Goal: Transaction & Acquisition: Purchase product/service

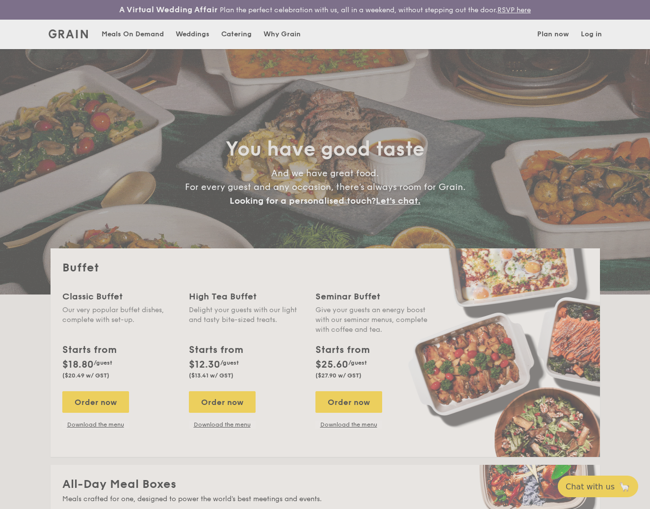
select select
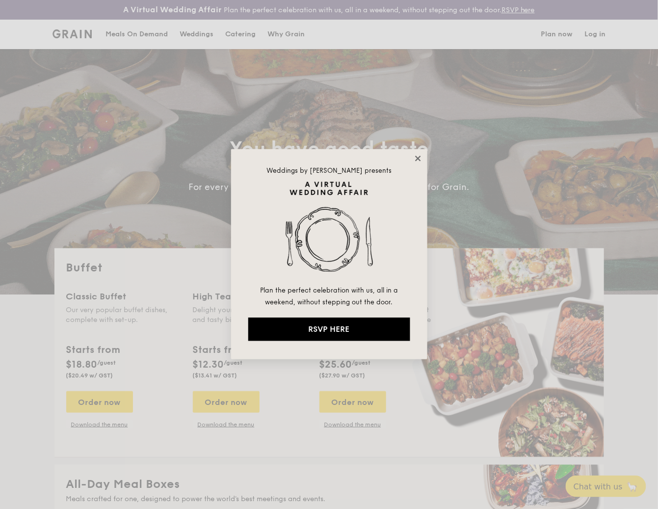
click at [414, 159] on icon at bounding box center [417, 158] width 9 height 9
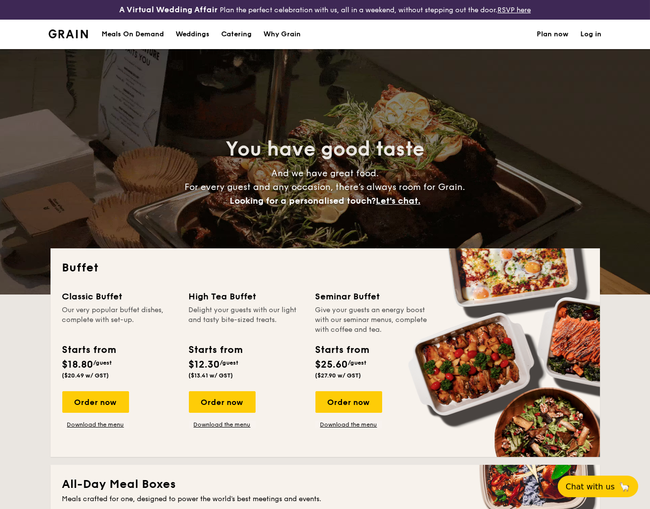
click at [271, 31] on div "Why Grain" at bounding box center [281, 34] width 37 height 29
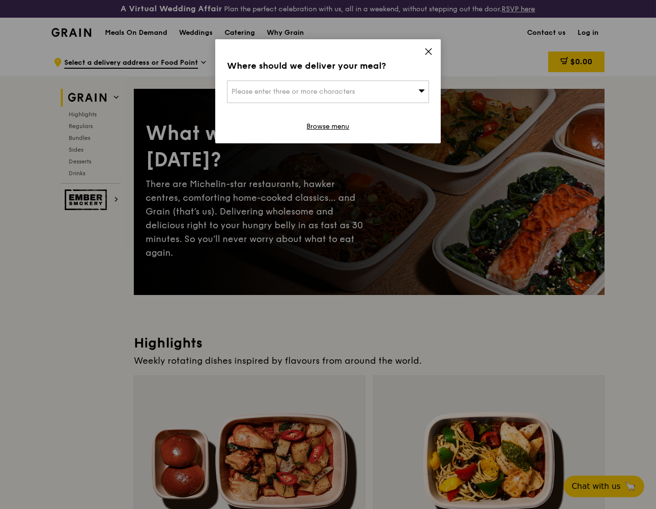
click at [355, 88] on span "Please enter three or more characters" at bounding box center [293, 91] width 124 height 8
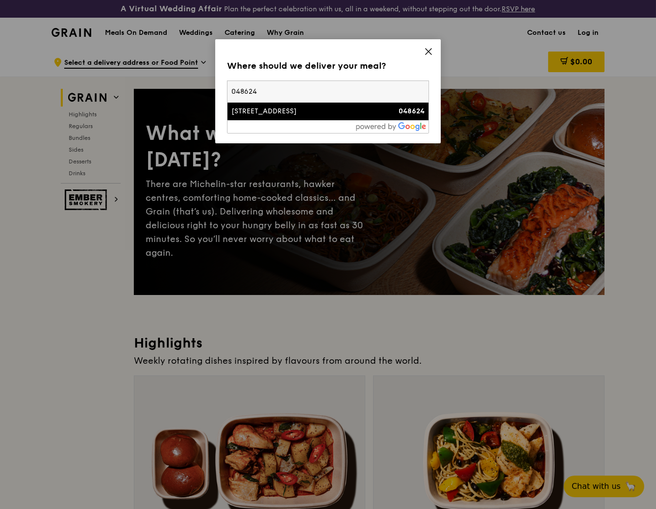
type input "048624"
click at [268, 115] on div "80 Raffles Place" at bounding box center [303, 111] width 145 height 10
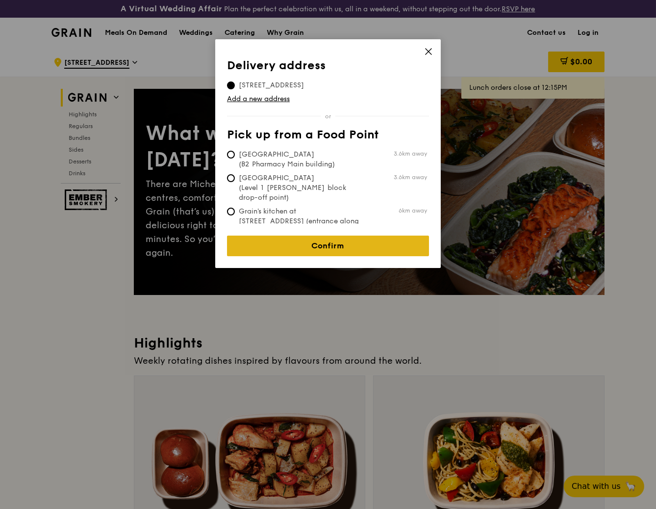
click at [350, 235] on link "Confirm" at bounding box center [328, 245] width 202 height 21
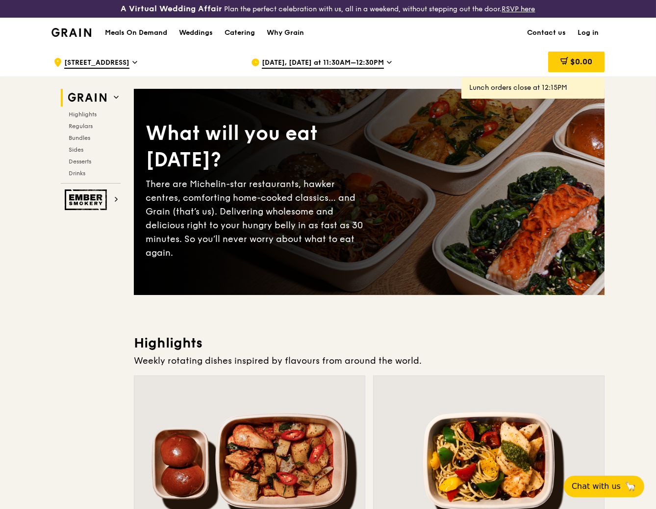
click at [633, 67] on div ".cls-1 { fill: none; stroke: #fff; stroke-linecap: round; stroke-linejoin: roun…" at bounding box center [328, 61] width 656 height 29
click at [643, 63] on div ".cls-1 { fill: none; stroke: #fff; stroke-linecap: round; stroke-linejoin: roun…" at bounding box center [328, 61] width 656 height 29
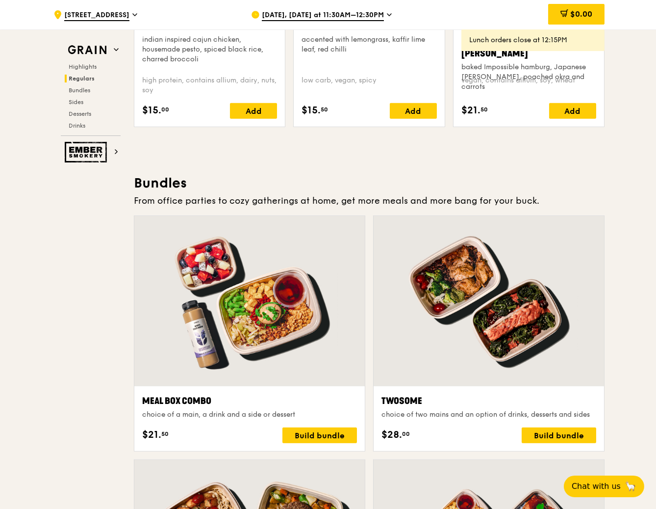
scroll to position [1308, 0]
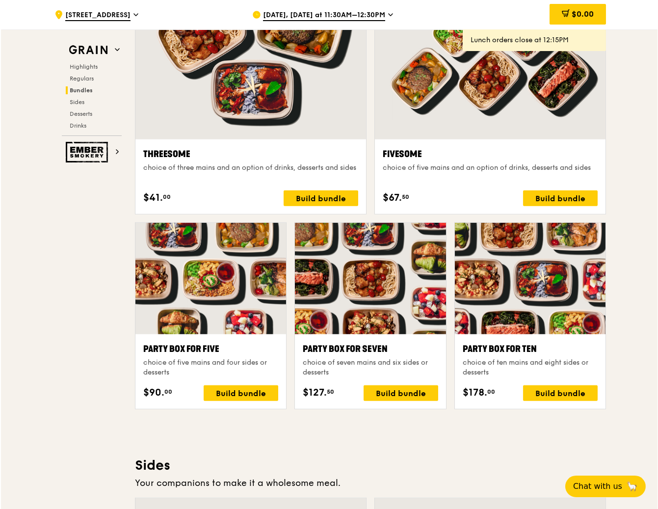
scroll to position [1798, 0]
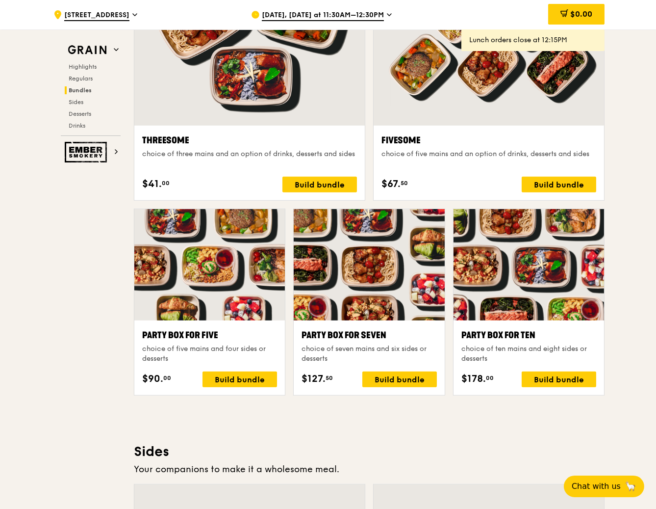
click at [356, 304] on div at bounding box center [369, 264] width 151 height 111
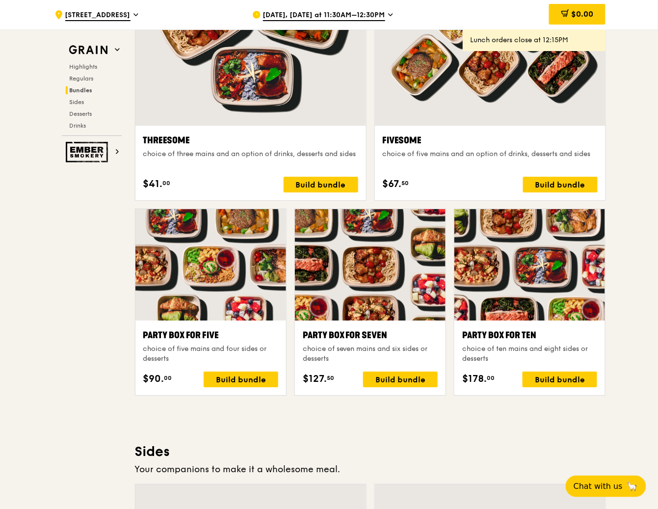
scroll to position [1798, 0]
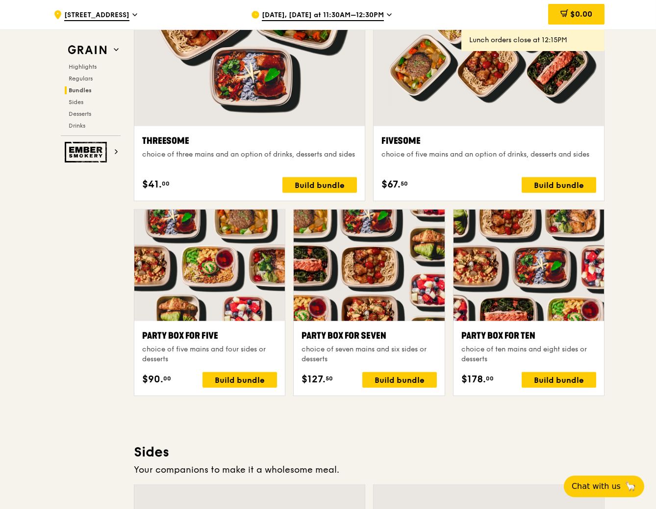
click at [621, 413] on div ".cls-1 { fill: none; stroke: #fff; stroke-linecap: round; stroke-linejoin: roun…" at bounding box center [328, 318] width 656 height 4136
click at [408, 277] on div at bounding box center [369, 264] width 151 height 111
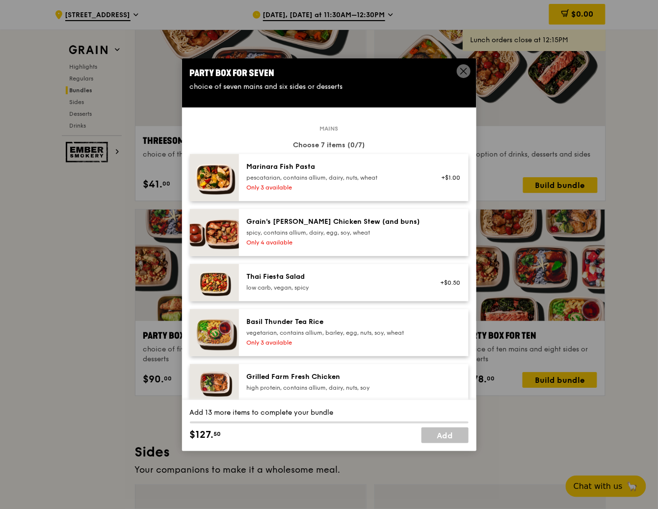
click at [389, 182] on div "Marinara Fish Pasta pescatarian, contains allium, dairy, nuts, wheat Only 3 ava…" at bounding box center [335, 177] width 188 height 31
click at [390, 227] on div "Grain's Curry Chicken Stew (and buns) spicy, contains allium, dairy, egg, soy, …" at bounding box center [335, 227] width 176 height 20
click at [385, 274] on div "Thai Fiesta Salad" at bounding box center [335, 277] width 176 height 10
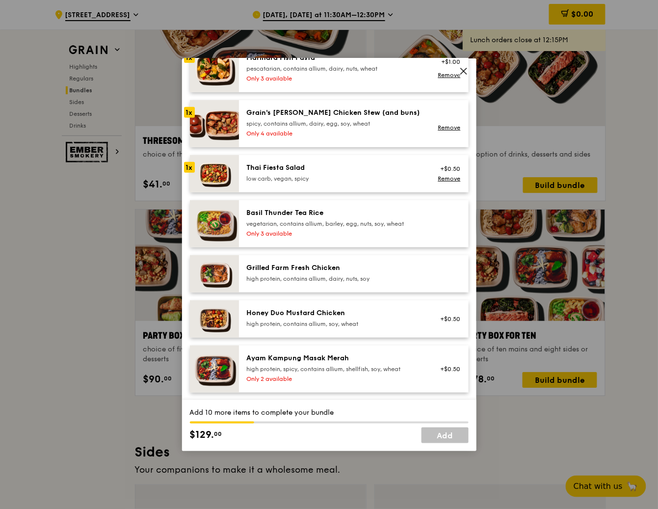
click at [390, 216] on div "Basil Thunder Tea Rice" at bounding box center [335, 213] width 176 height 10
click at [388, 270] on div "Grilled Farm Fresh Chicken" at bounding box center [335, 268] width 176 height 10
click at [397, 309] on div "Honey Duo Mustard Chicken" at bounding box center [335, 313] width 176 height 10
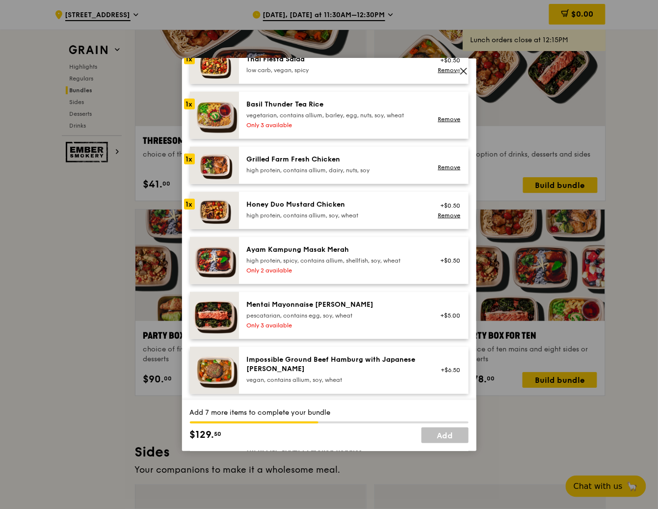
scroll to position [218, 0]
click at [399, 249] on div "Ayam Kampung Masak Merah" at bounding box center [335, 249] width 176 height 10
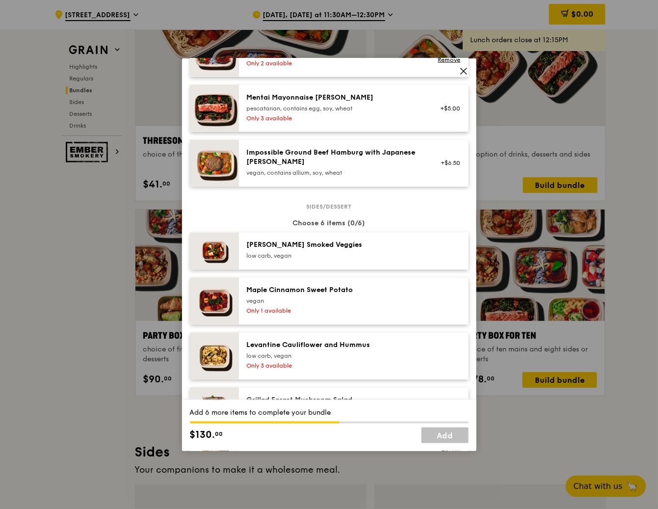
scroll to position [436, 0]
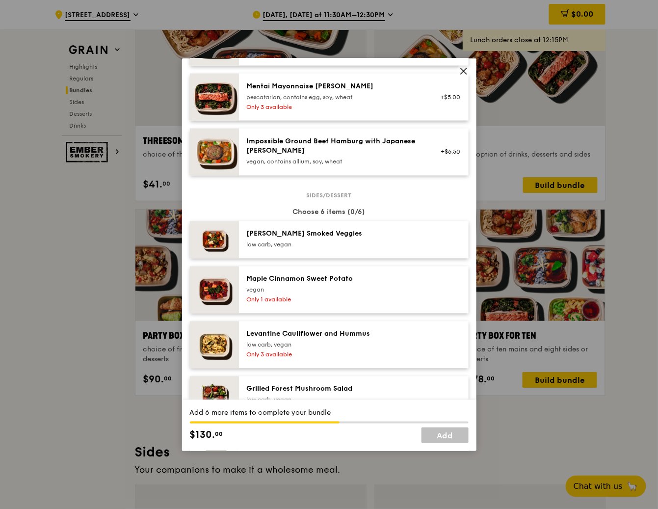
click at [389, 242] on div "low carb, vegan" at bounding box center [335, 245] width 176 height 8
click at [401, 286] on div "vegan" at bounding box center [335, 290] width 176 height 8
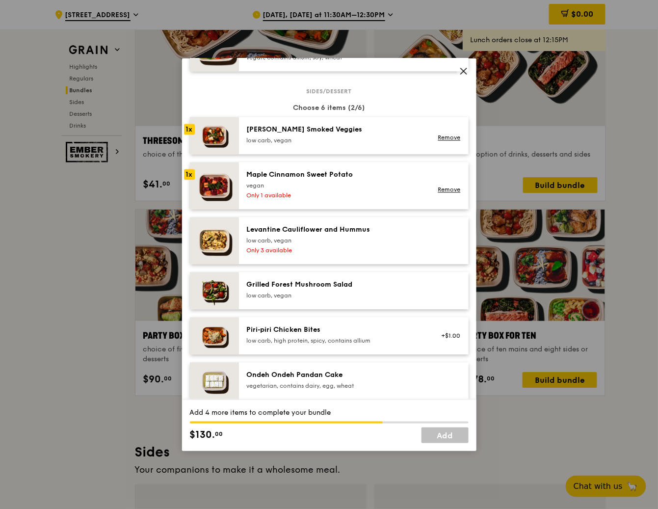
scroll to position [545, 0]
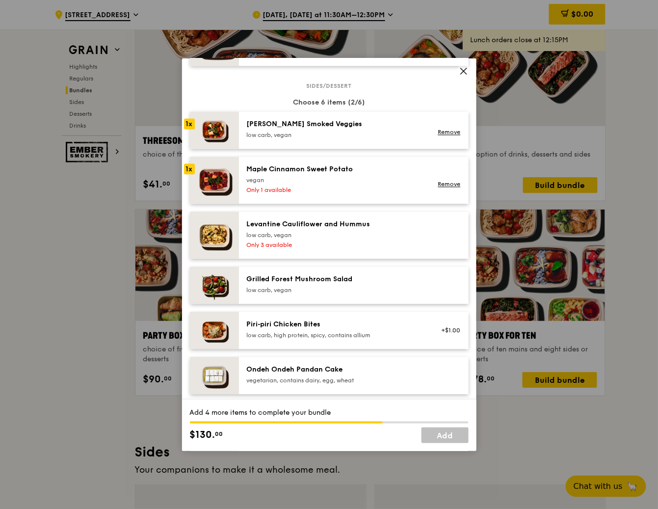
click at [395, 290] on div "low carb, vegan" at bounding box center [335, 290] width 176 height 8
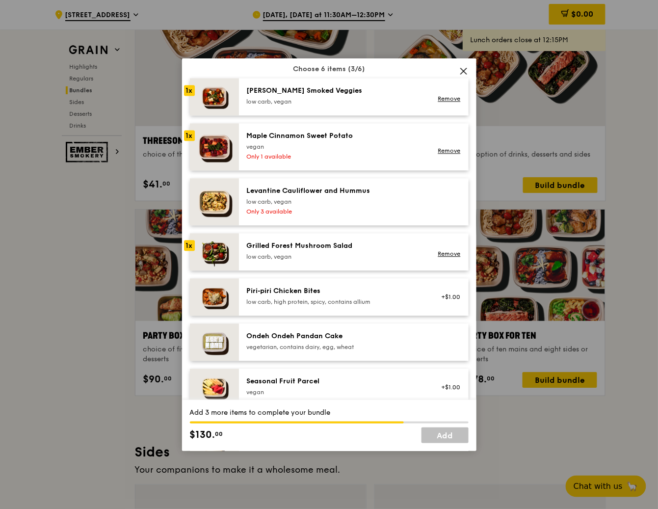
scroll to position [599, 0]
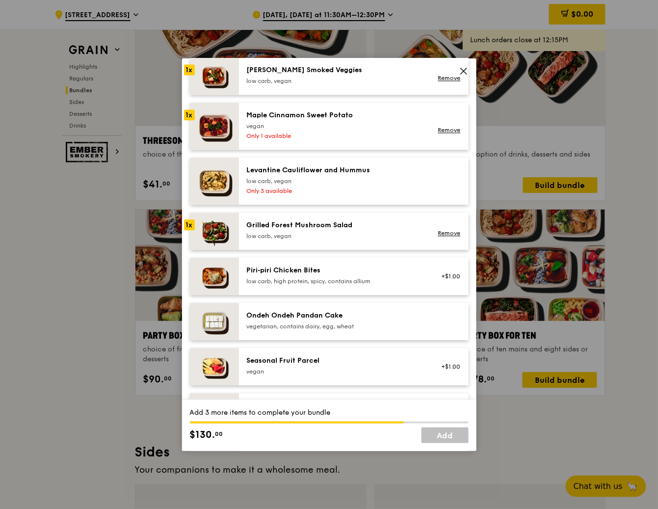
click at [378, 317] on div "Ondeh Ondeh Pandan Cake" at bounding box center [335, 315] width 176 height 10
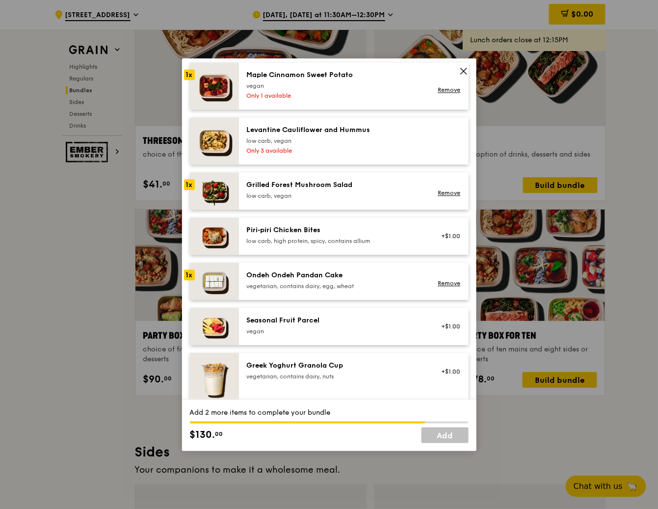
scroll to position [654, 0]
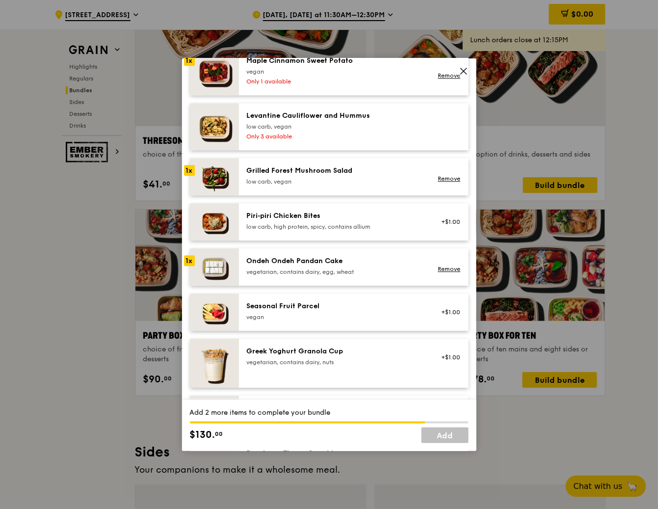
click at [393, 311] on div "Seasonal Fruit Parcel vegan" at bounding box center [335, 311] width 176 height 20
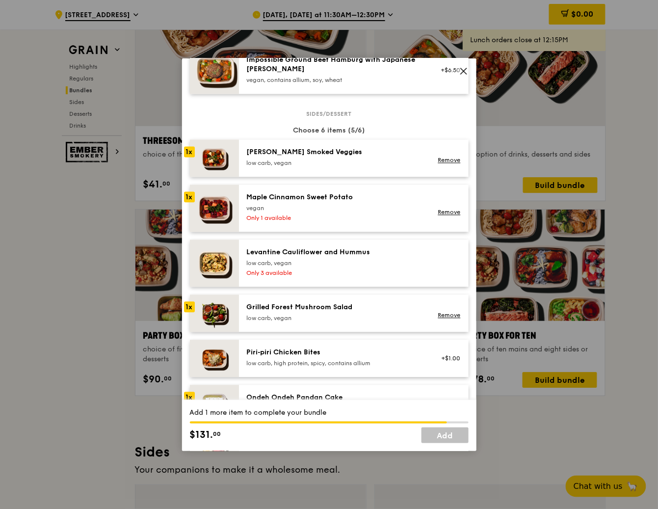
scroll to position [490, 0]
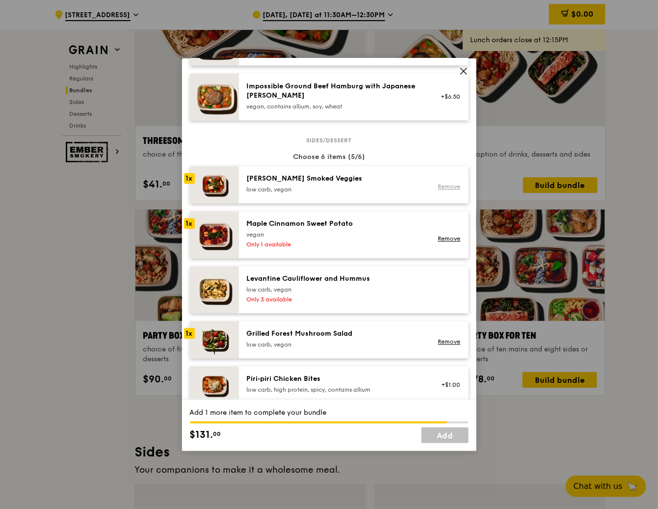
click at [444, 186] on link "Remove" at bounding box center [448, 186] width 23 height 7
click at [447, 241] on link "Remove" at bounding box center [448, 238] width 23 height 7
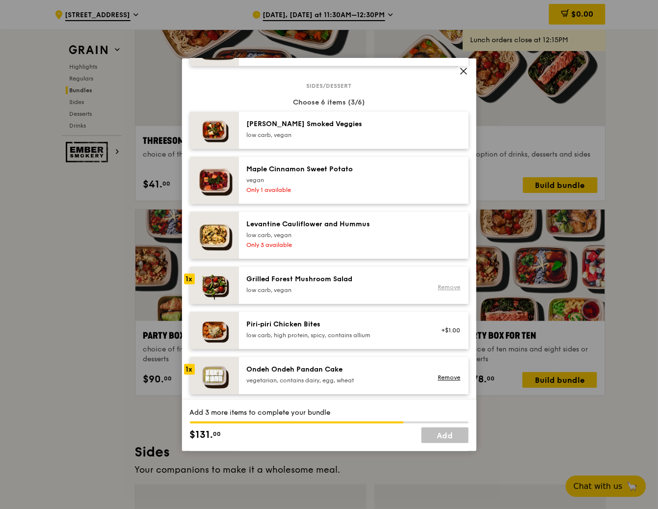
click at [443, 286] on link "Remove" at bounding box center [448, 287] width 23 height 7
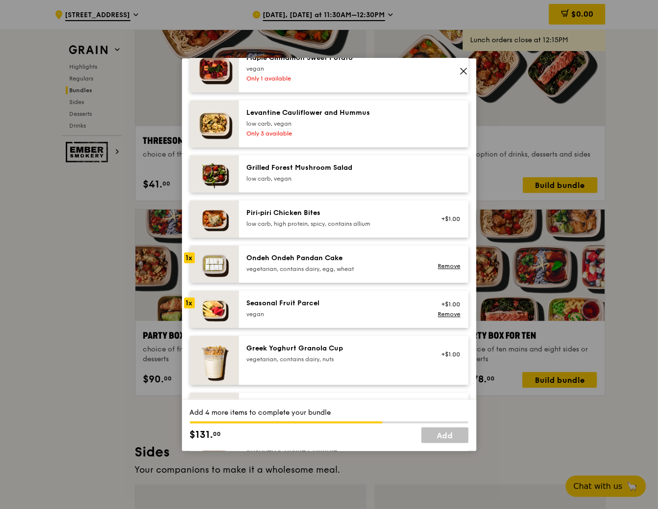
scroll to position [708, 0]
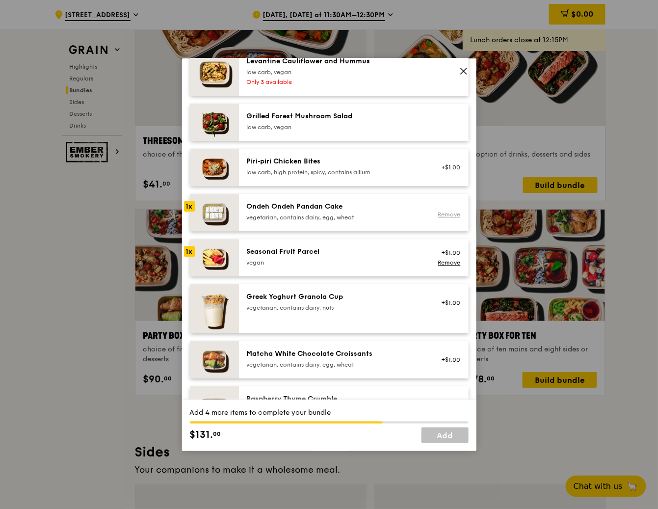
click at [440, 214] on link "Remove" at bounding box center [448, 214] width 23 height 7
click at [442, 260] on link "Remove" at bounding box center [448, 262] width 23 height 7
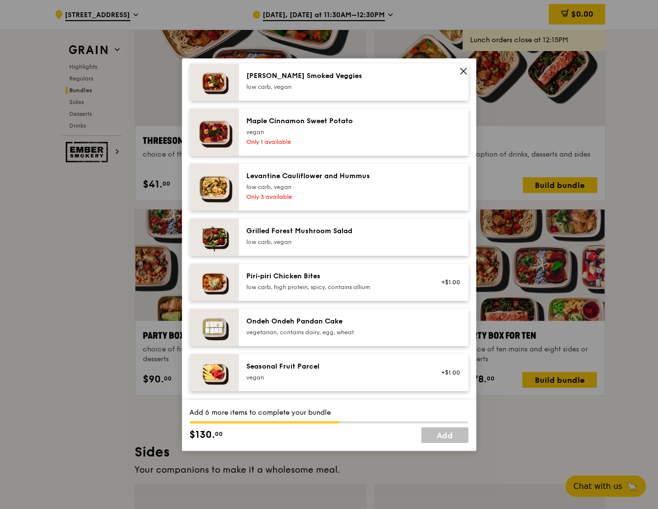
scroll to position [484, 0]
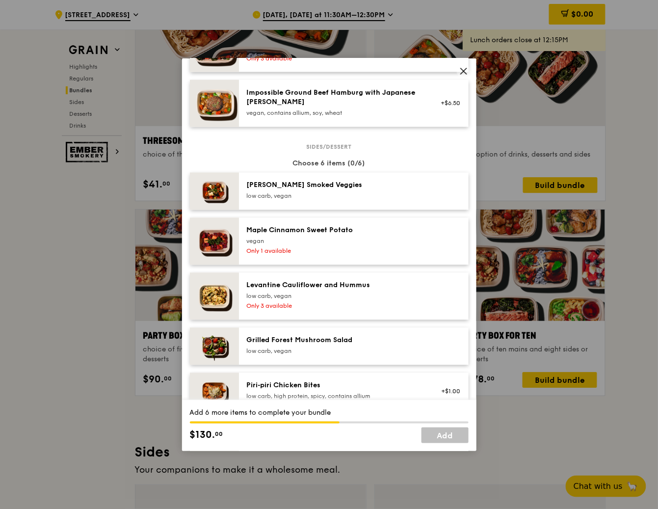
click at [377, 192] on div "low carb, vegan" at bounding box center [335, 196] width 176 height 8
click at [391, 243] on div "vegan" at bounding box center [335, 241] width 176 height 8
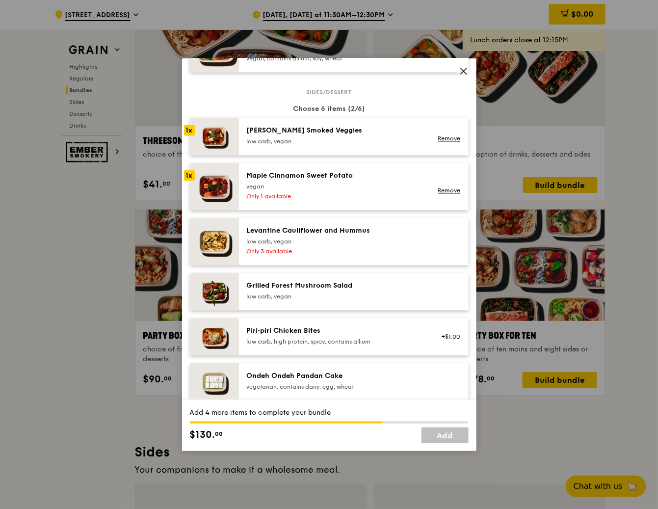
click at [397, 242] on div "low carb, vegan" at bounding box center [335, 242] width 176 height 8
click at [395, 296] on div "low carb, vegan" at bounding box center [335, 297] width 176 height 8
click at [395, 332] on div "Piri‑piri Chicken Bites" at bounding box center [335, 331] width 176 height 10
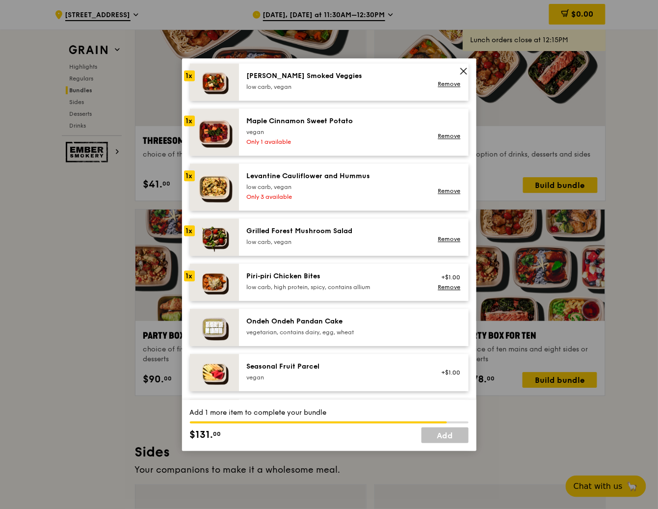
click at [394, 331] on div "vegetarian, contains dairy, egg, wheat" at bounding box center [335, 332] width 176 height 8
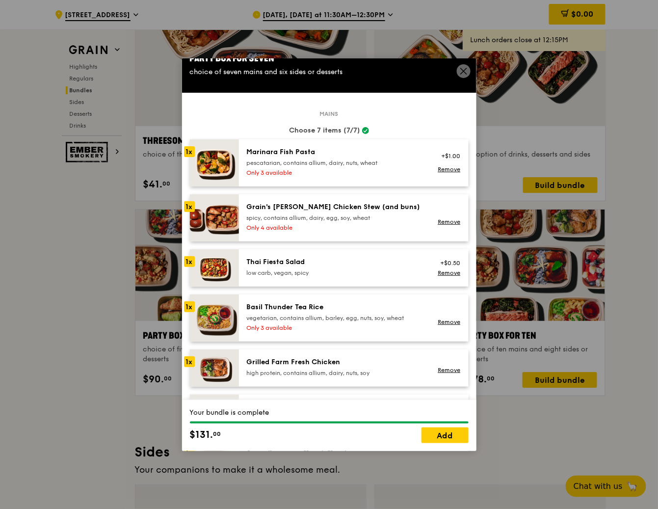
scroll to position [0, 0]
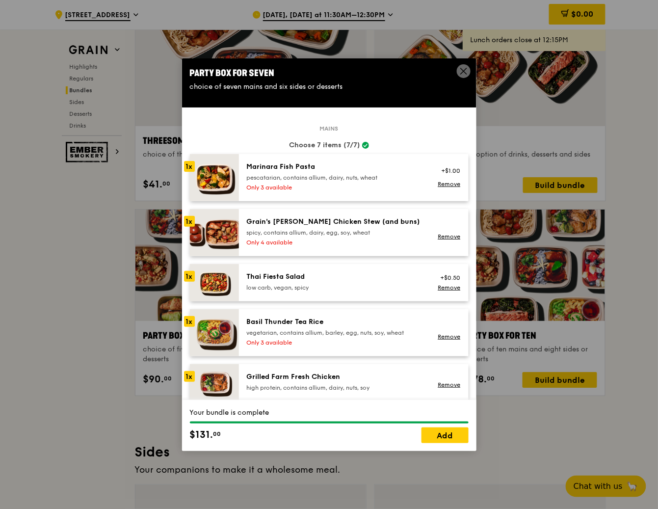
click at [459, 68] on icon at bounding box center [463, 71] width 9 height 9
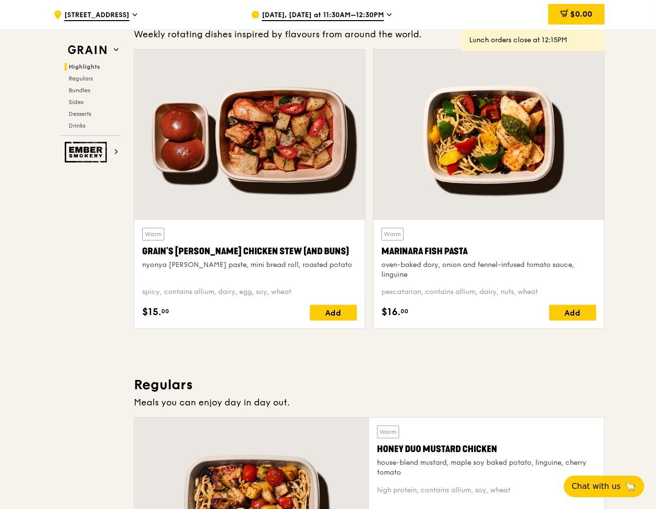
scroll to position [217, 0]
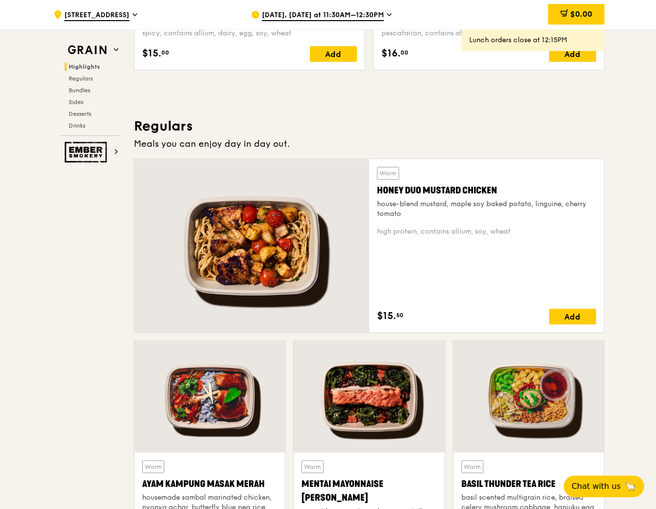
scroll to position [598, 0]
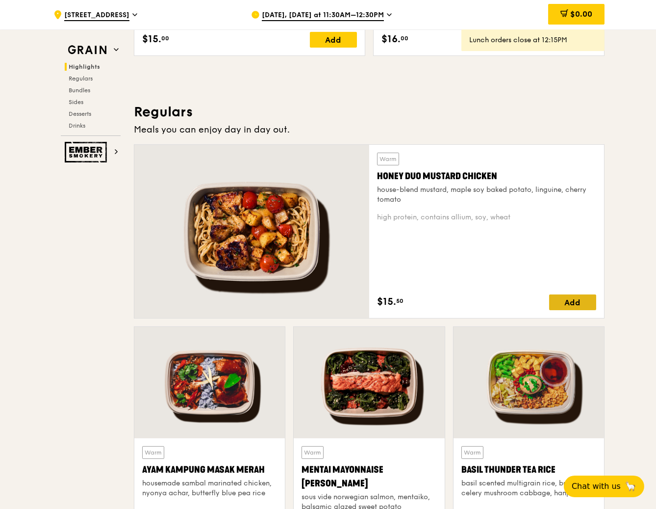
click at [585, 300] on div "Add" at bounding box center [572, 302] width 47 height 16
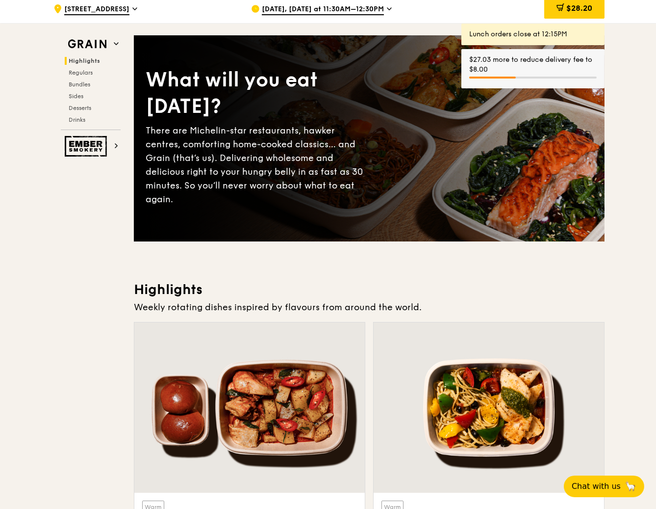
scroll to position [0, 0]
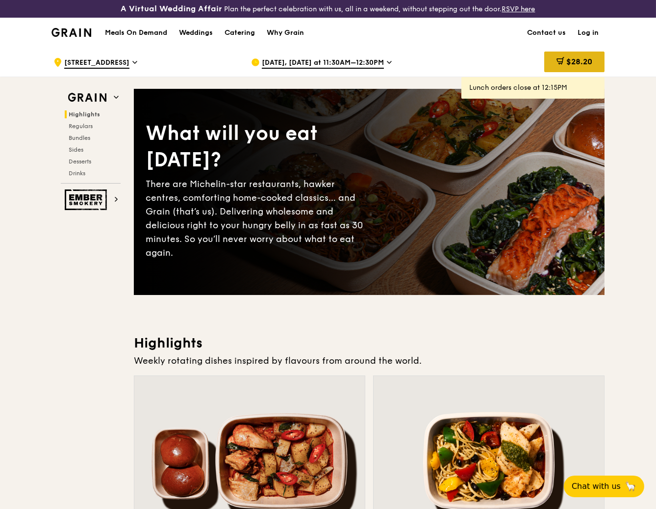
click at [575, 60] on span "$28.20" at bounding box center [579, 61] width 26 height 9
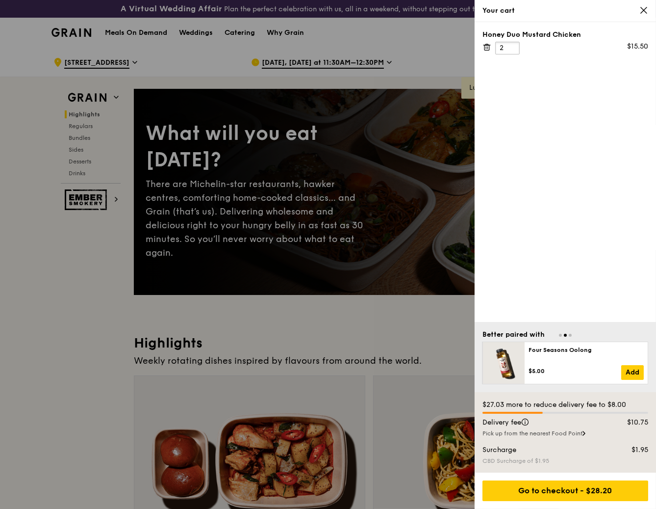
click at [511, 47] on input "2" at bounding box center [507, 48] width 25 height 13
click at [511, 47] on input "3" at bounding box center [507, 48] width 25 height 13
click at [511, 47] on input "4" at bounding box center [507, 48] width 25 height 13
click at [511, 47] on input "5" at bounding box center [507, 48] width 25 height 13
click at [511, 47] on input "6" at bounding box center [507, 48] width 25 height 13
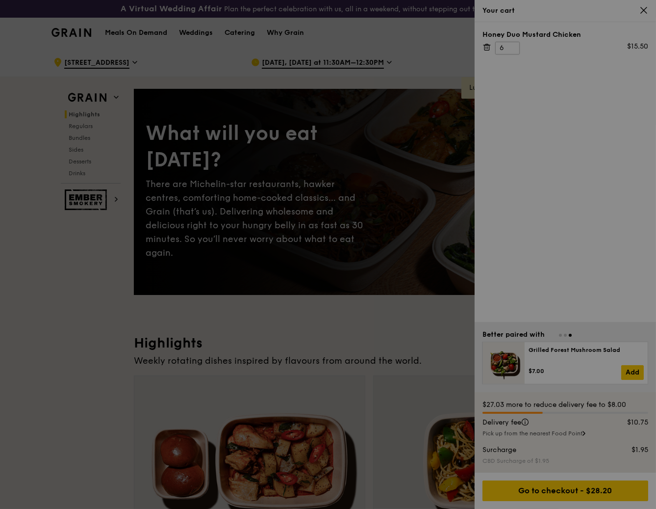
click at [511, 47] on div at bounding box center [328, 254] width 656 height 509
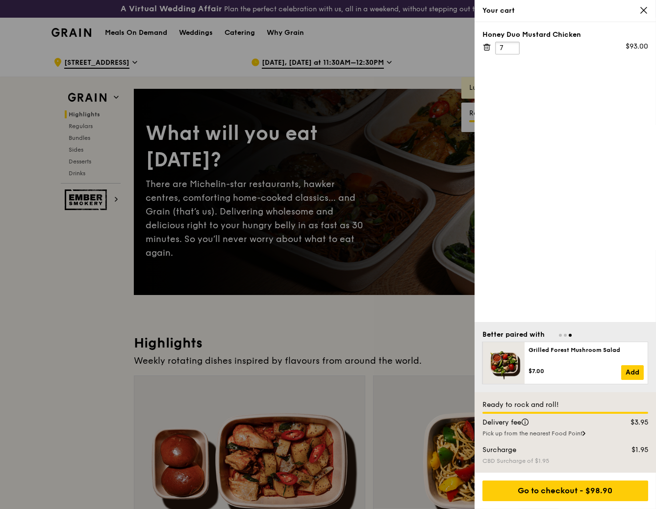
click at [511, 47] on input "7" at bounding box center [507, 48] width 25 height 13
click at [582, 178] on div "Honey Duo Mustard Chicken Only 6 available 7 $108.50" at bounding box center [565, 172] width 181 height 300
click at [512, 59] on input "6" at bounding box center [507, 56] width 25 height 13
click at [512, 59] on div "Honey Duo Mustard Chicken 6 $93.00" at bounding box center [565, 172] width 181 height 300
click at [513, 49] on input "5" at bounding box center [507, 48] width 25 height 13
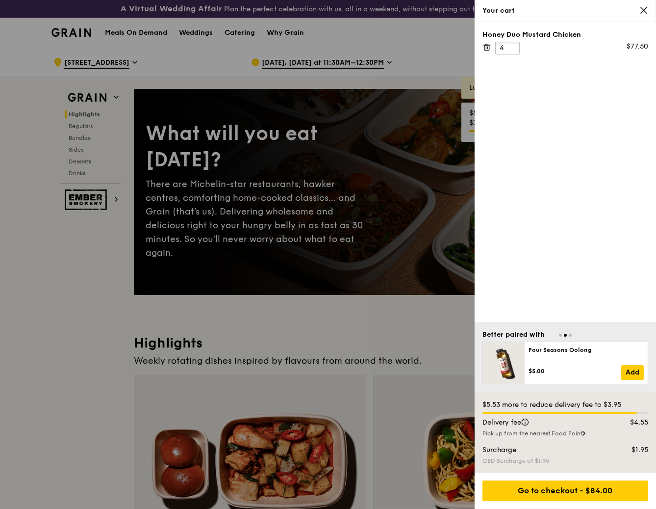
click at [513, 49] on input "4" at bounding box center [507, 48] width 25 height 13
click at [512, 52] on input "3" at bounding box center [507, 48] width 25 height 13
type input "-1"
click at [512, 52] on input "-1" at bounding box center [507, 48] width 25 height 13
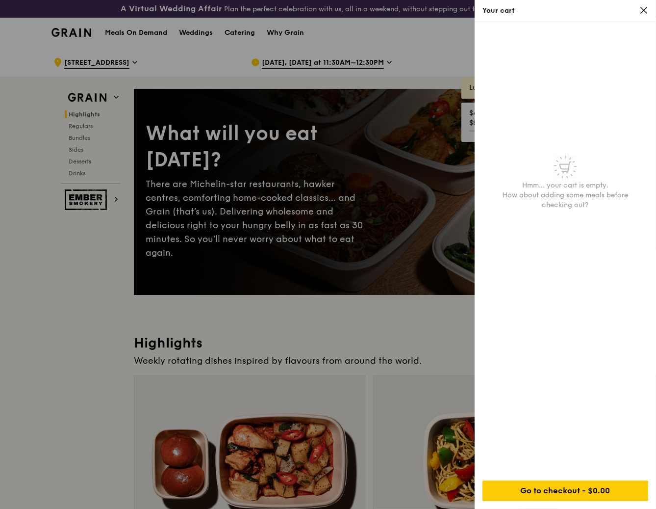
click at [513, 46] on div "Hmm... your cart is empty. How about adding some meals before checking out?" at bounding box center [565, 247] width 181 height 450
click at [645, 10] on icon at bounding box center [644, 10] width 9 height 9
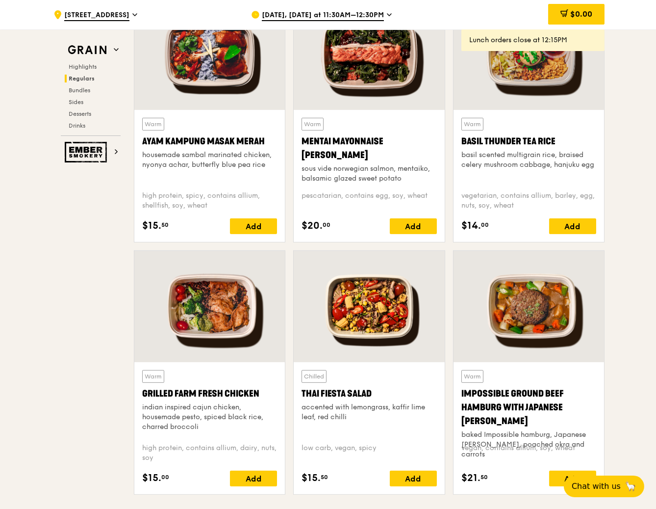
scroll to position [872, 0]
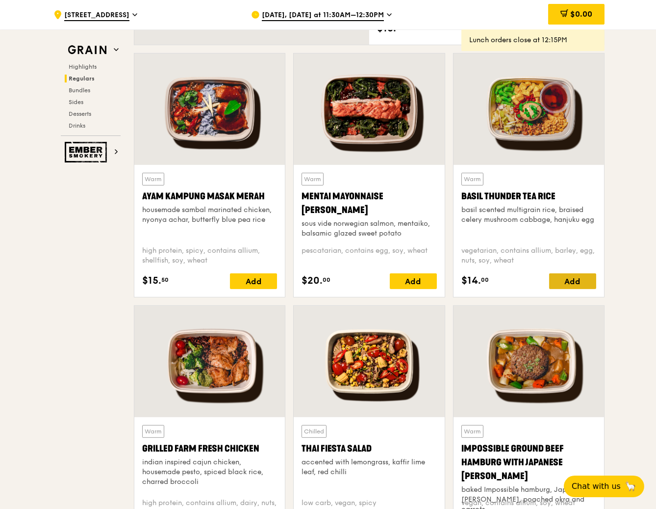
click at [577, 283] on div "Add" at bounding box center [572, 281] width 47 height 16
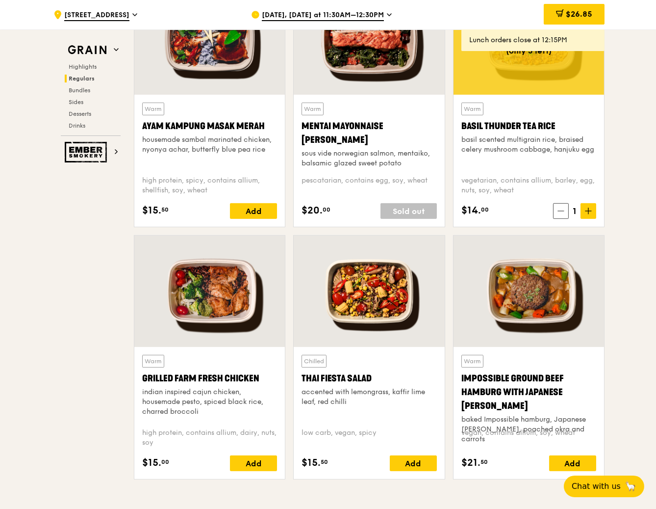
scroll to position [981, 0]
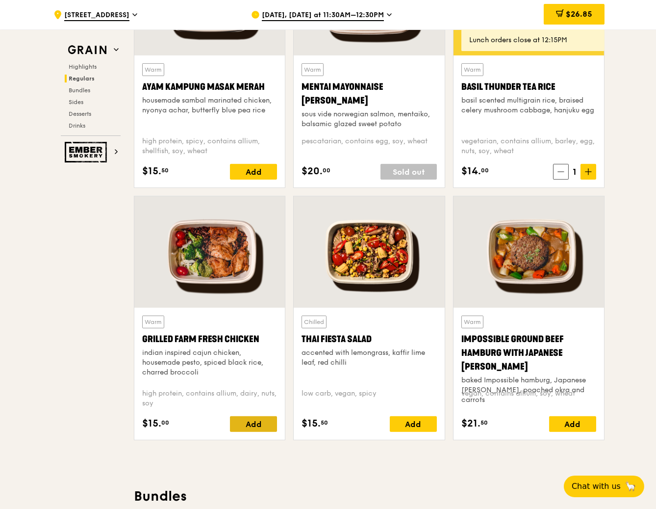
click at [257, 419] on div "Add" at bounding box center [253, 424] width 47 height 16
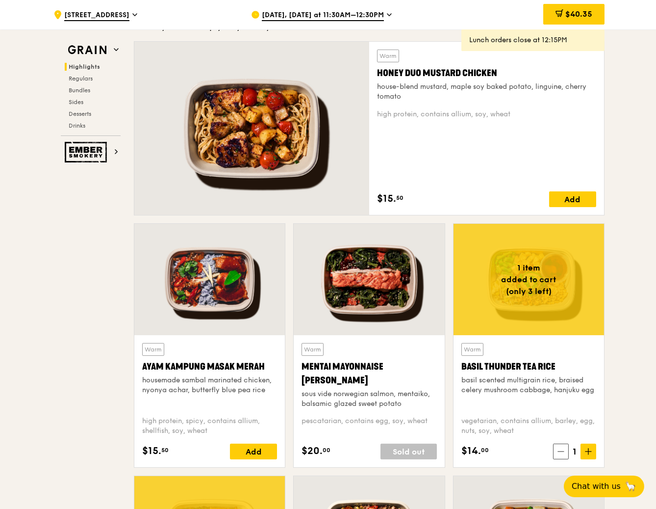
scroll to position [654, 0]
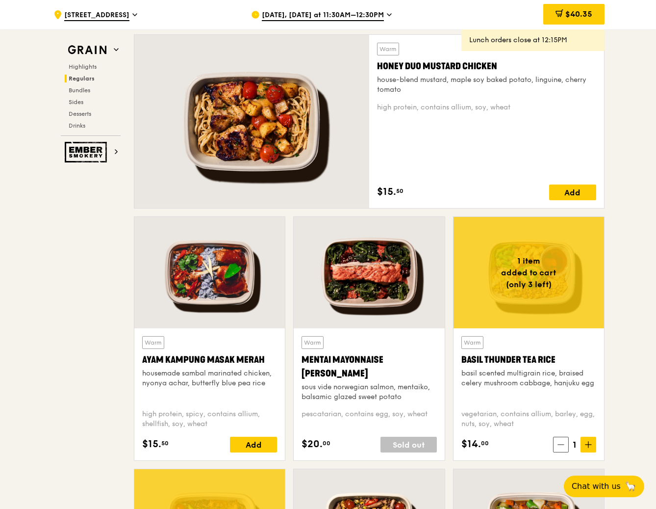
scroll to position [817, 0]
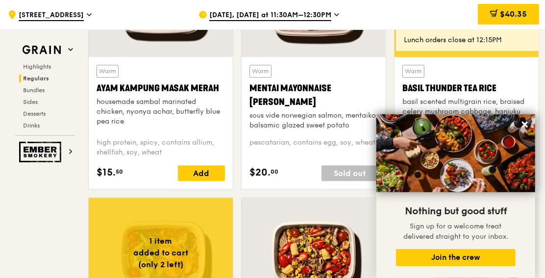
scroll to position [974, 0]
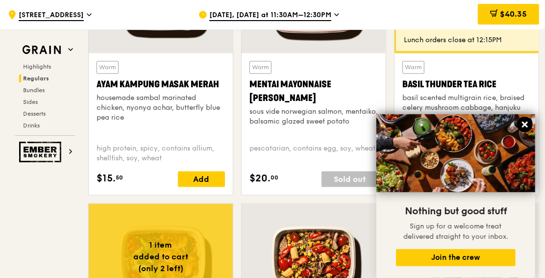
click at [526, 125] on icon at bounding box center [525, 125] width 6 height 6
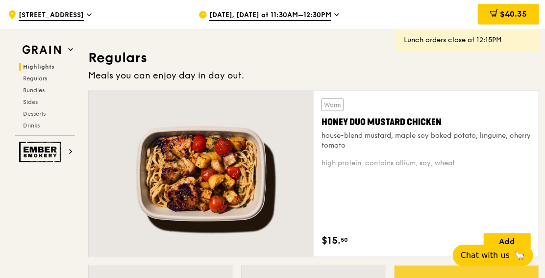
scroll to position [708, 0]
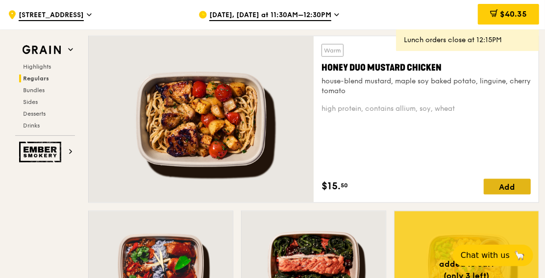
click at [509, 180] on div "Add" at bounding box center [507, 187] width 47 height 16
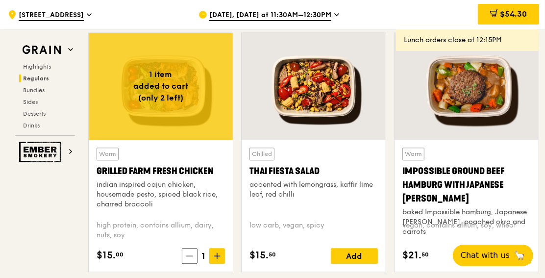
scroll to position [1199, 0]
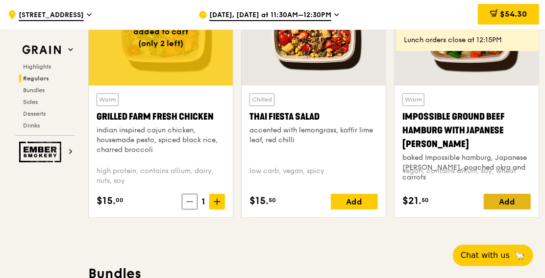
click at [514, 194] on div "Add" at bounding box center [507, 202] width 47 height 16
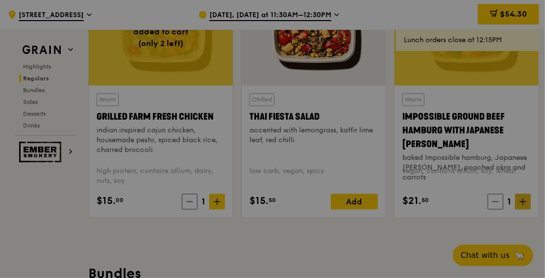
click at [523, 196] on div at bounding box center [272, 139] width 545 height 278
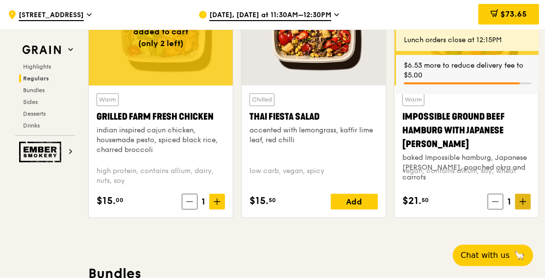
click at [521, 199] on icon at bounding box center [523, 201] width 7 height 7
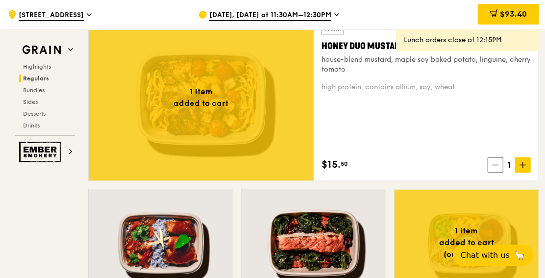
scroll to position [708, 0]
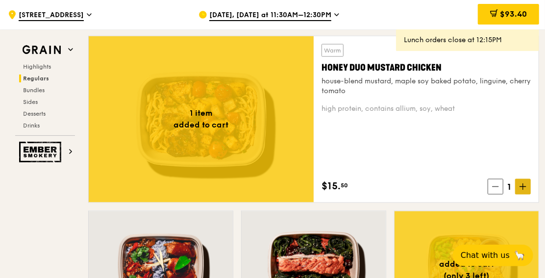
click at [523, 186] on icon at bounding box center [523, 187] width 0 height 6
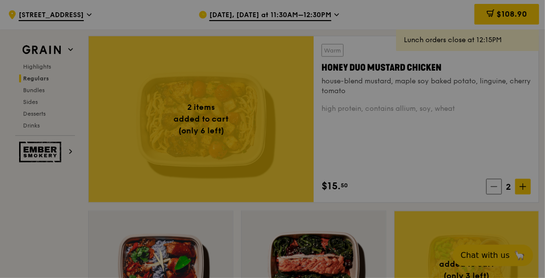
type input "2"
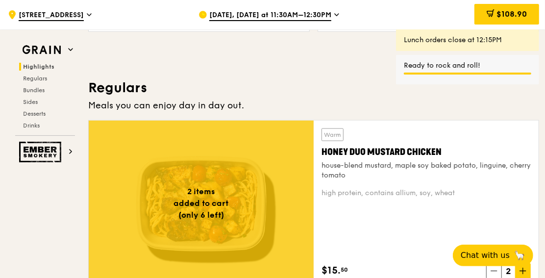
scroll to position [599, 0]
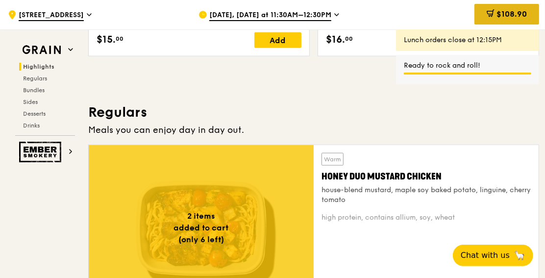
click at [499, 17] on span "$108.90" at bounding box center [512, 13] width 30 height 9
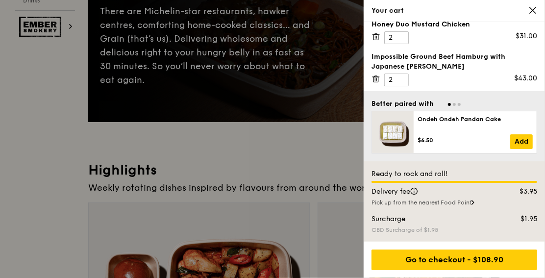
scroll to position [218, 0]
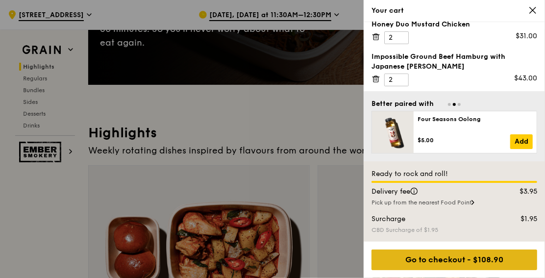
click at [475, 260] on div "Go to checkout - $108.90" at bounding box center [455, 260] width 166 height 21
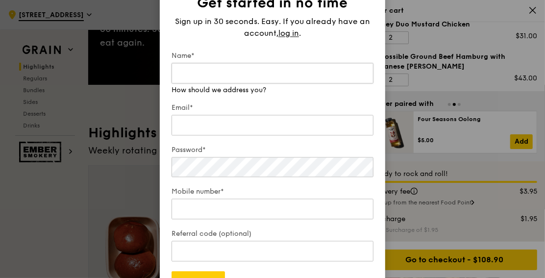
click at [239, 72] on input "Name*" at bounding box center [273, 73] width 202 height 21
type input "joanna chan"
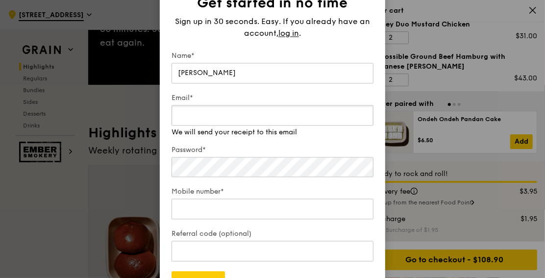
click at [199, 119] on input "Email*" at bounding box center [273, 115] width 202 height 21
type input "joanna.chan@morningstar.com"
type input "92214585"
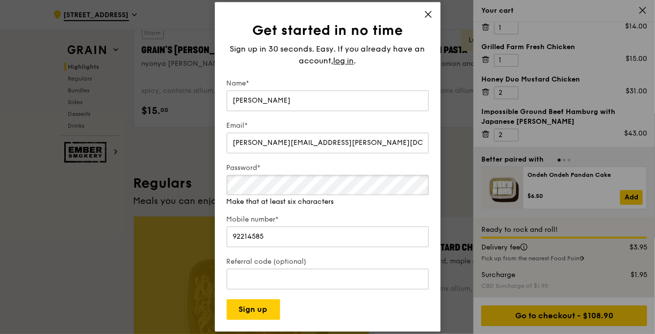
scroll to position [399, 0]
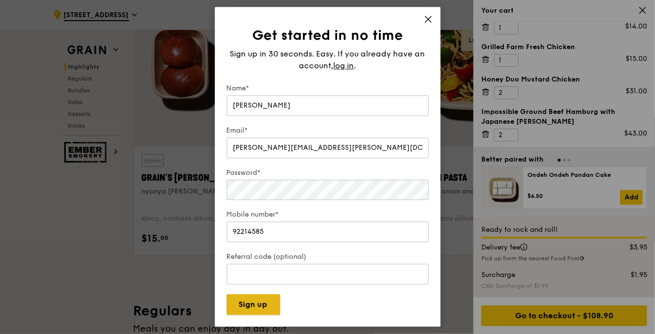
click at [261, 309] on button "Sign up" at bounding box center [253, 304] width 53 height 21
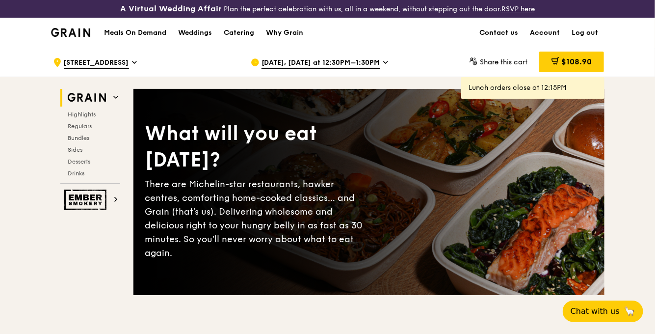
click at [584, 57] on span "$108.90" at bounding box center [576, 61] width 30 height 9
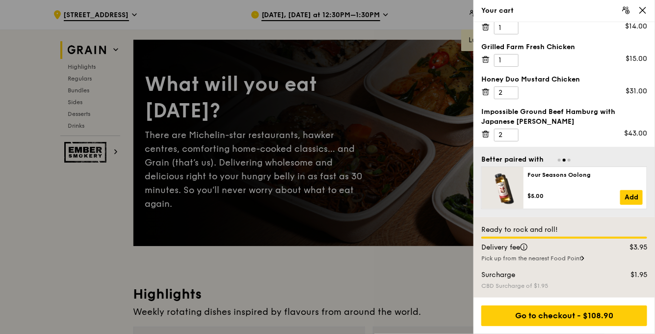
scroll to position [65, 0]
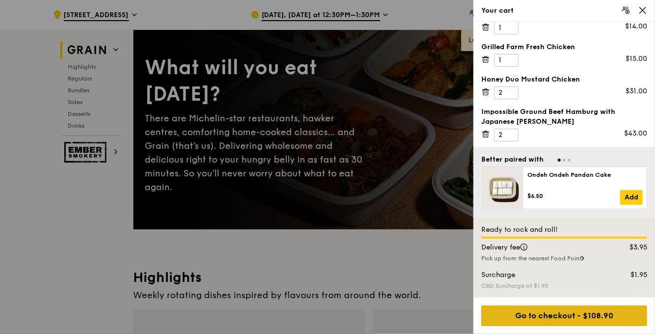
click at [581, 316] on div "Go to checkout - $108.90" at bounding box center [564, 315] width 166 height 21
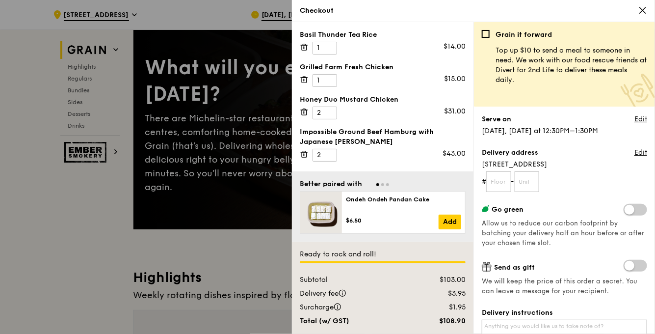
scroll to position [0, 0]
click at [503, 183] on input "text" at bounding box center [498, 181] width 25 height 21
type input "41"
click at [532, 184] on input "text" at bounding box center [526, 181] width 25 height 21
type input "01"
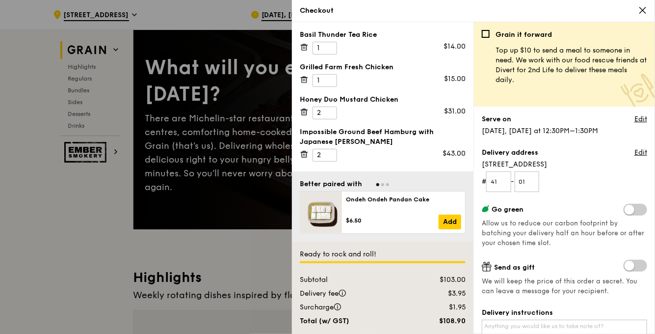
click at [626, 208] on span at bounding box center [635, 210] width 24 height 12
click at [625, 210] on input "checkbox" at bounding box center [625, 210] width 0 height 0
click at [623, 205] on span at bounding box center [635, 210] width 24 height 12
click at [625, 210] on input "checkbox" at bounding box center [625, 210] width 0 height 0
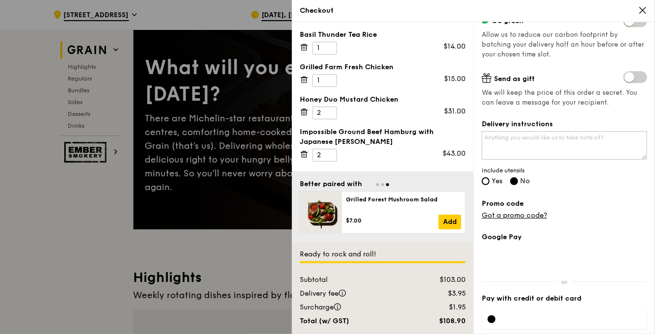
scroll to position [196, 0]
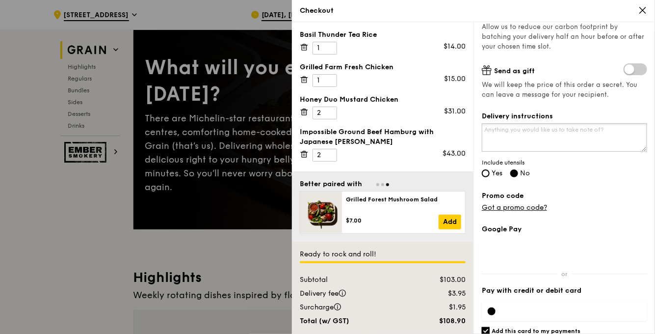
click at [577, 134] on textarea "Delivery instructions" at bounding box center [564, 137] width 165 height 28
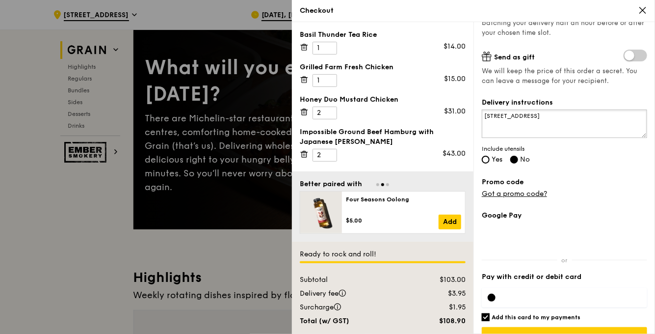
scroll to position [230, 0]
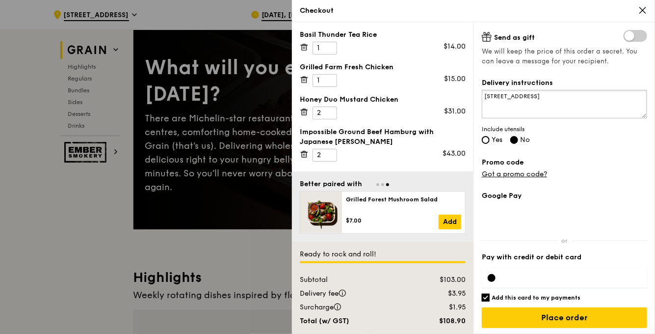
type textarea "uob plaza 1"
click at [487, 143] on label "Yes" at bounding box center [492, 140] width 21 height 8
click at [487, 143] on input "Yes" at bounding box center [486, 140] width 8 height 8
radio input "true"
radio input "false"
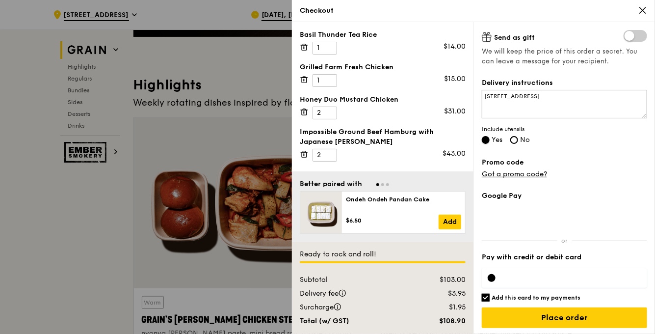
scroll to position [261, 0]
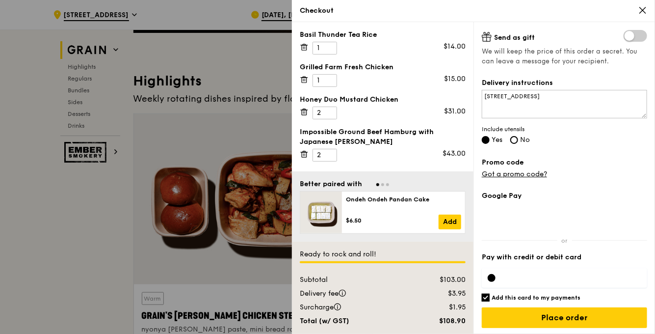
click at [499, 274] on div at bounding box center [564, 278] width 165 height 20
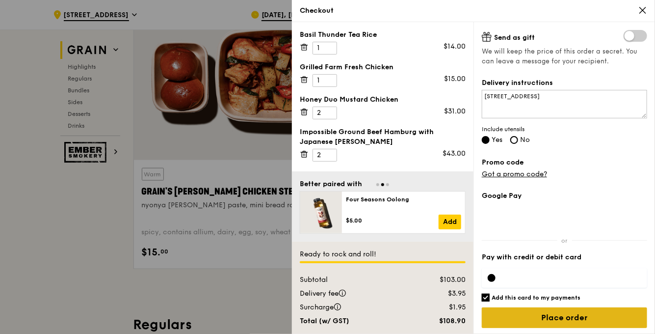
scroll to position [523, 0]
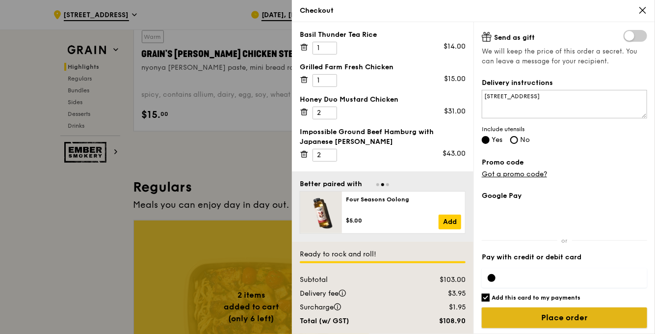
click at [551, 314] on input "Place order" at bounding box center [564, 317] width 165 height 21
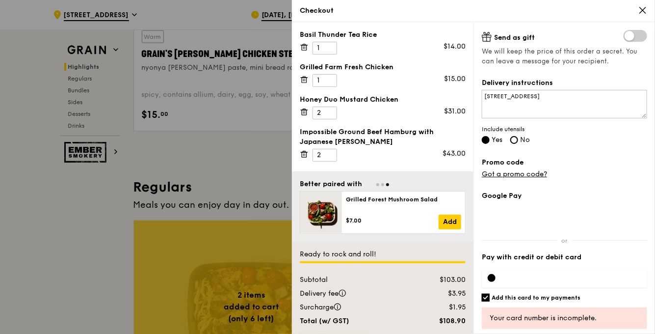
click at [512, 282] on div at bounding box center [564, 278] width 165 height 20
click at [490, 278] on div at bounding box center [492, 278] width 8 height 8
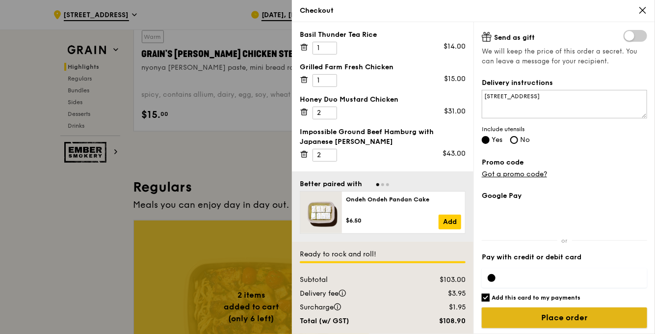
click at [579, 313] on input "Place order" at bounding box center [564, 317] width 165 height 21
